Goal: Unclear

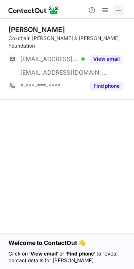
click at [121, 8] on span at bounding box center [118, 10] width 7 height 7
